Goal: Task Accomplishment & Management: Manage account settings

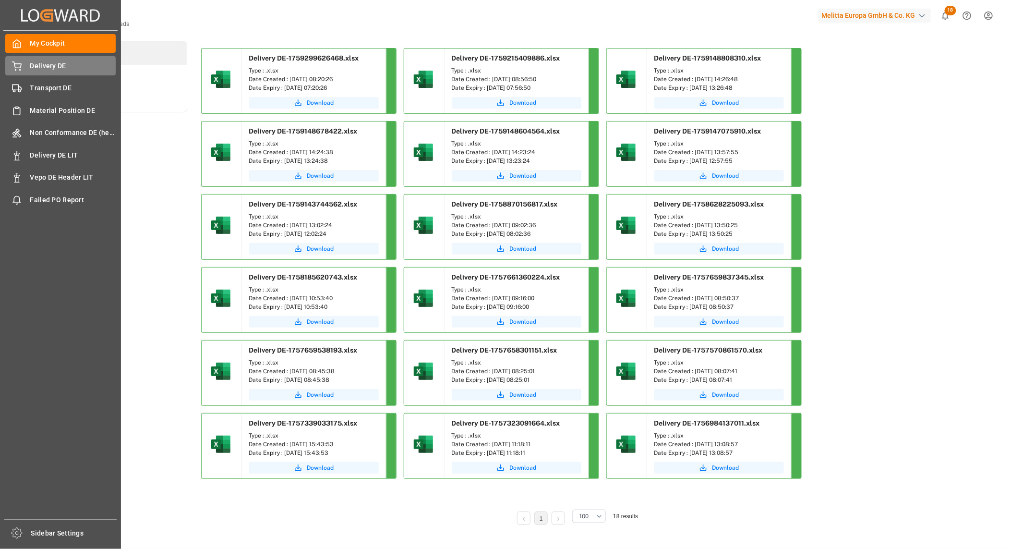
click at [15, 66] on icon at bounding box center [17, 66] width 10 height 10
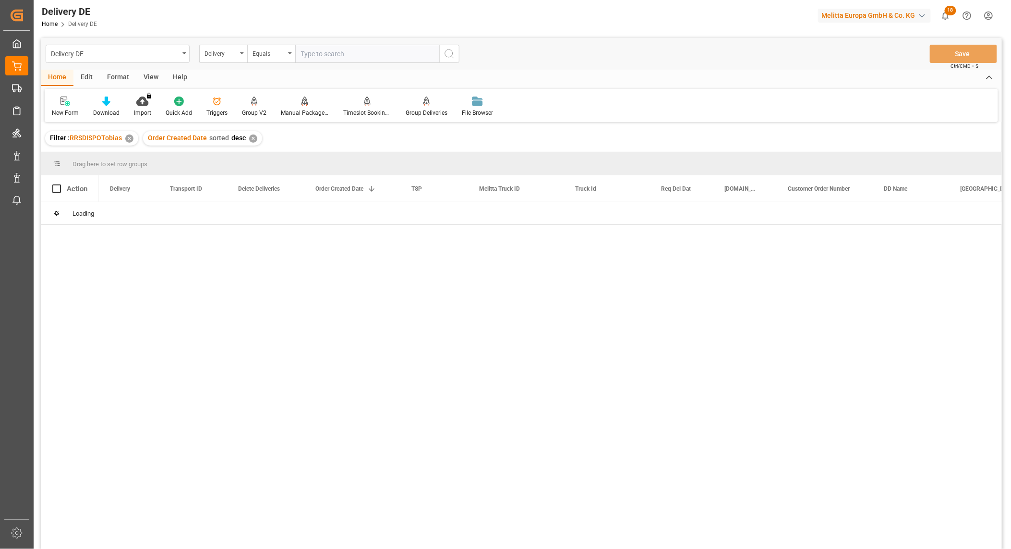
click at [324, 57] on input "text" at bounding box center [367, 54] width 144 height 18
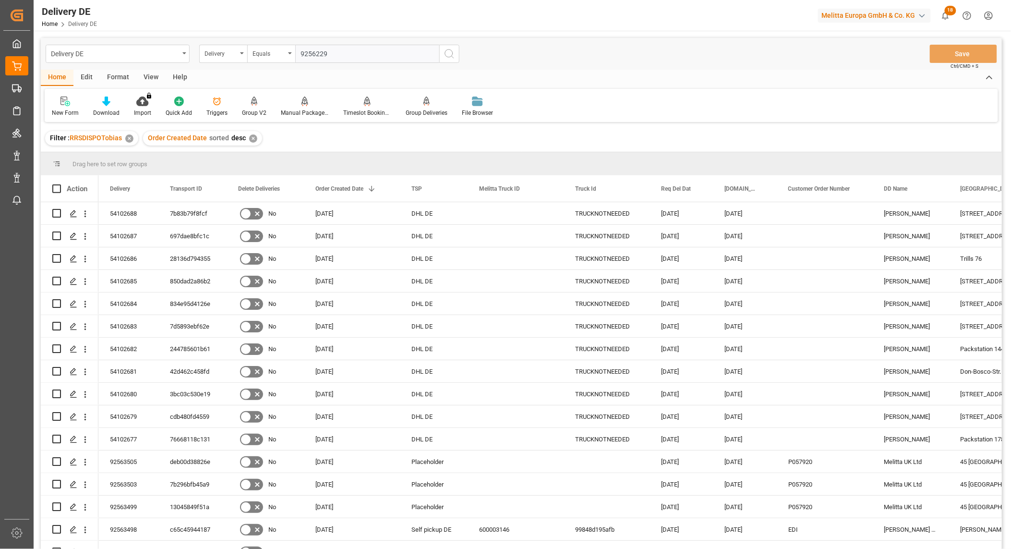
type input "92562297"
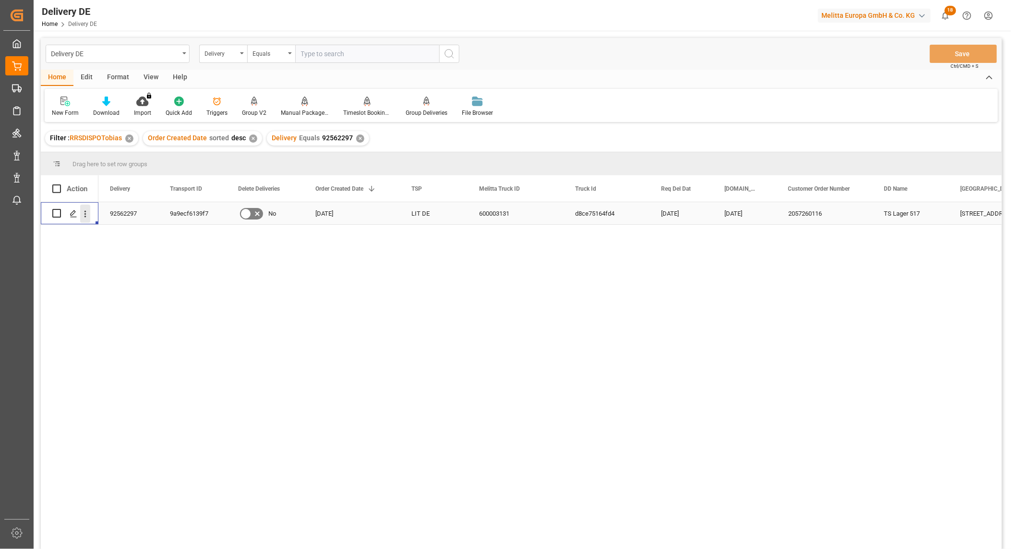
click at [85, 216] on icon "open menu" at bounding box center [86, 213] width 2 height 7
click at [117, 234] on span "Open in new tab" at bounding box center [148, 234] width 87 height 10
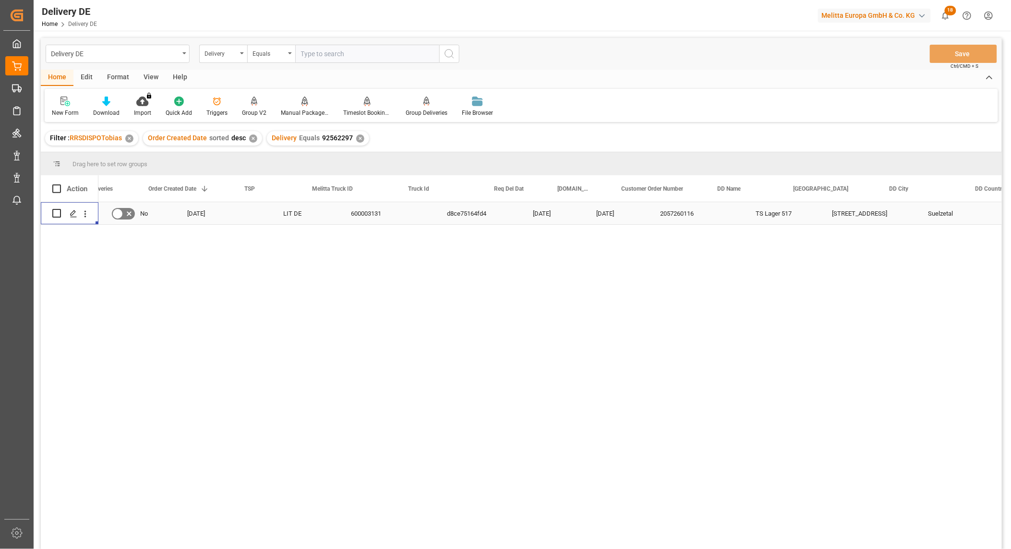
scroll to position [0, 212]
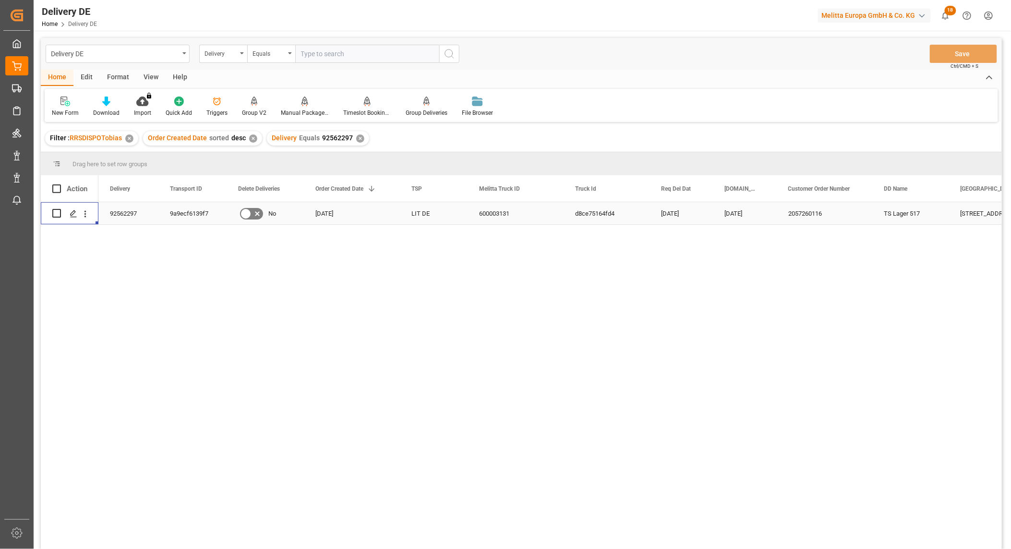
click at [127, 213] on div "92562297" at bounding box center [128, 213] width 60 height 22
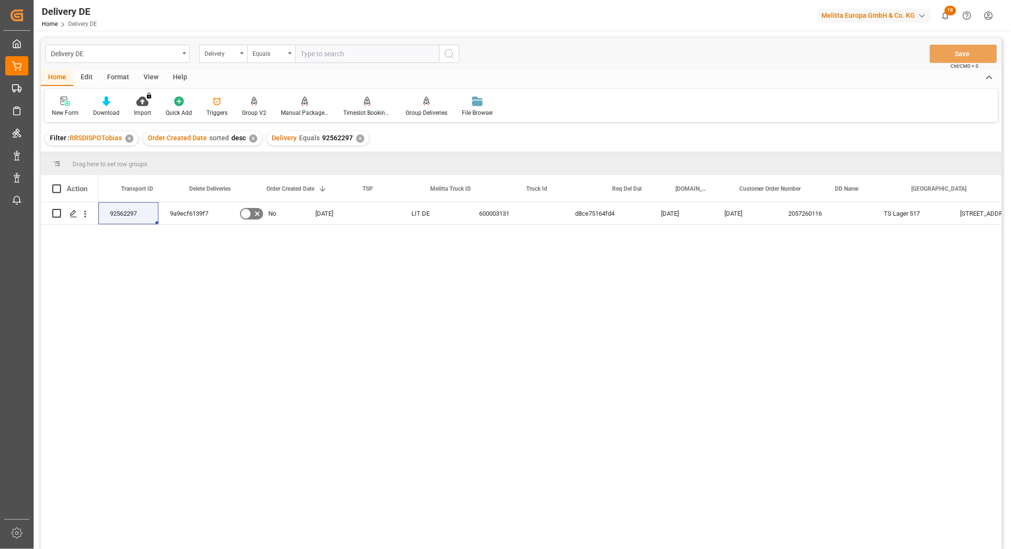
scroll to position [0, 127]
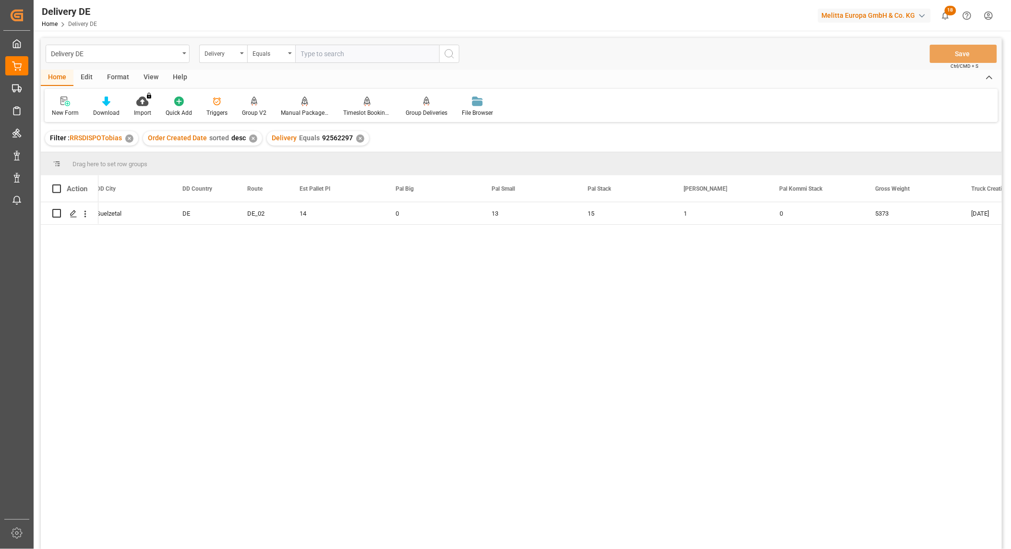
click at [316, 55] on input "text" at bounding box center [367, 54] width 144 height 18
paste input "f06284918df0"
type input "f06284918df0"
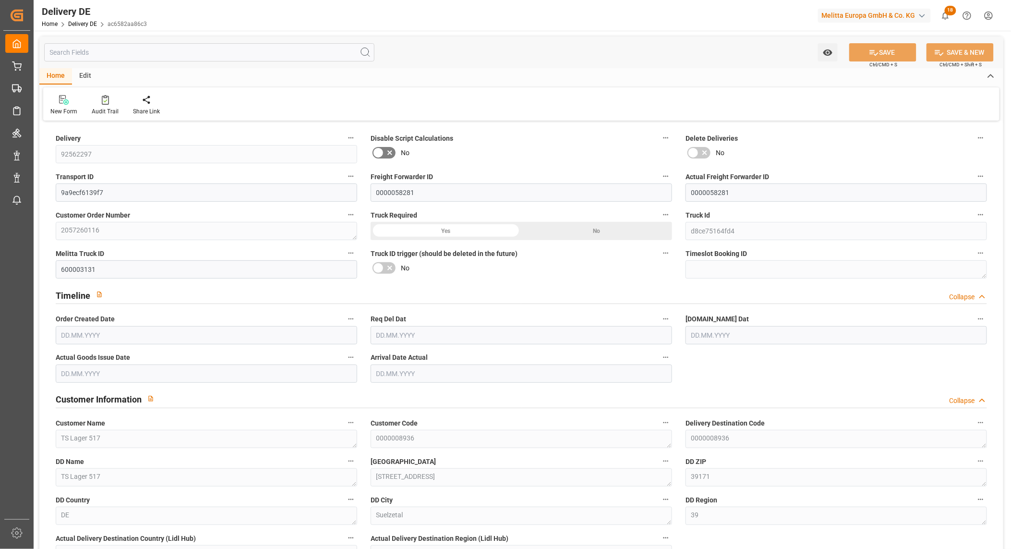
type input "0"
type input "14"
type input "3810.552"
type input "5373"
type input "23872.08"
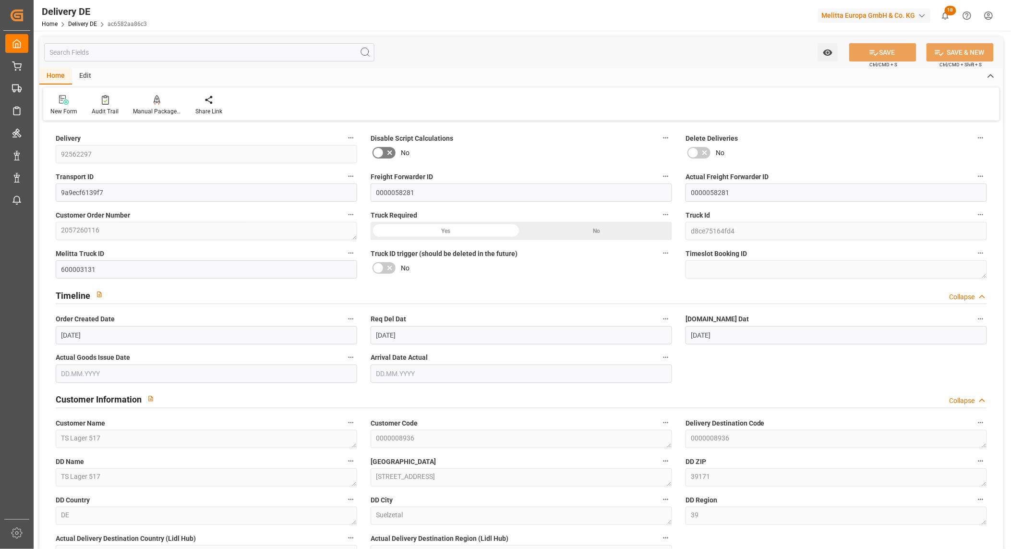
type input "[DATE]"
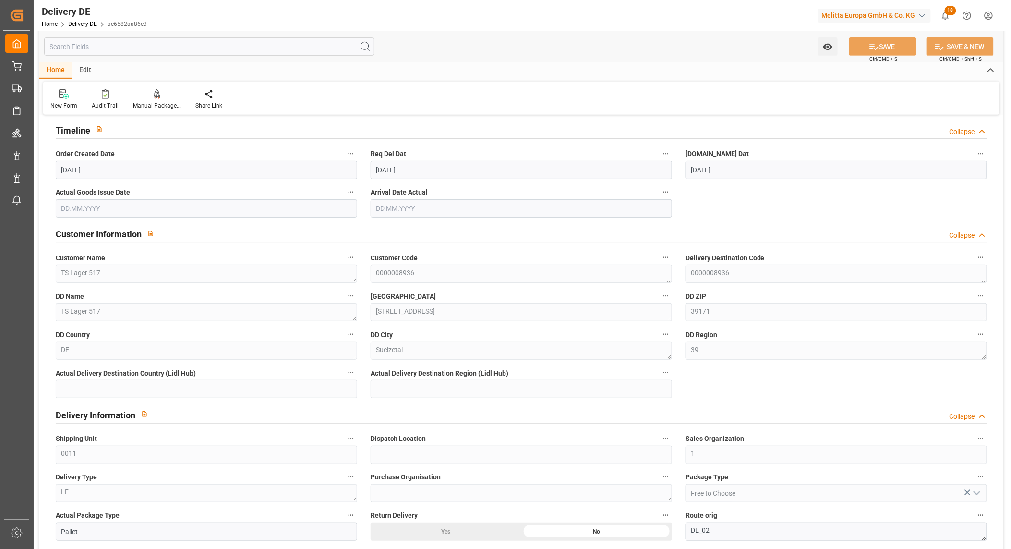
scroll to position [157, 0]
